Goal: Task Accomplishment & Management: Manage account settings

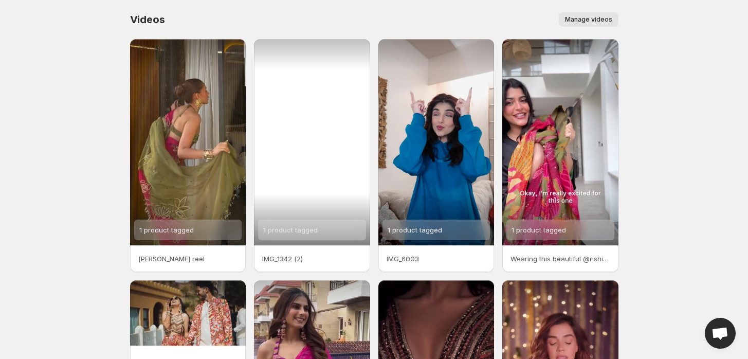
click at [256, 188] on div "1 product tagged" at bounding box center [312, 142] width 116 height 206
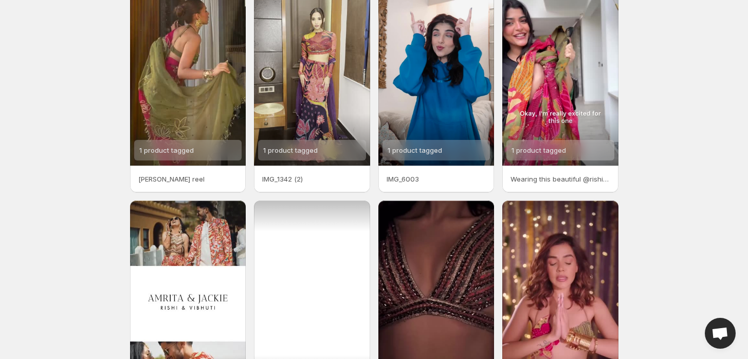
scroll to position [40, 0]
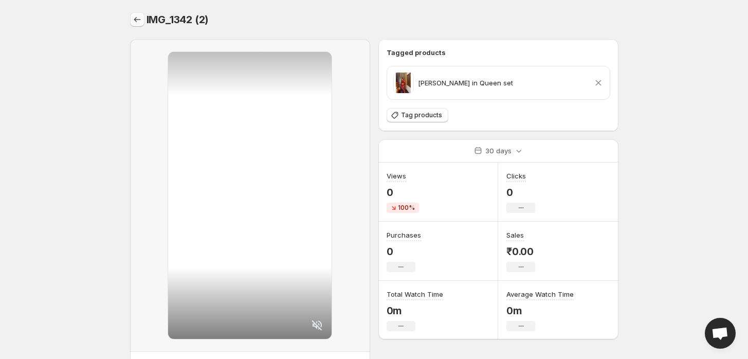
click at [137, 12] on button "Settings" at bounding box center [137, 19] width 14 height 14
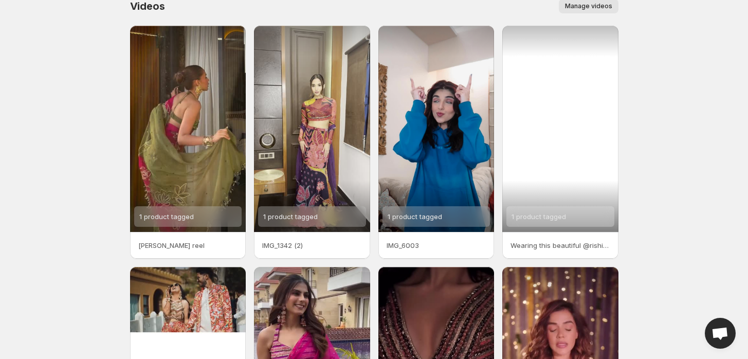
scroll to position [57, 0]
